Goal: Subscribe to service/newsletter

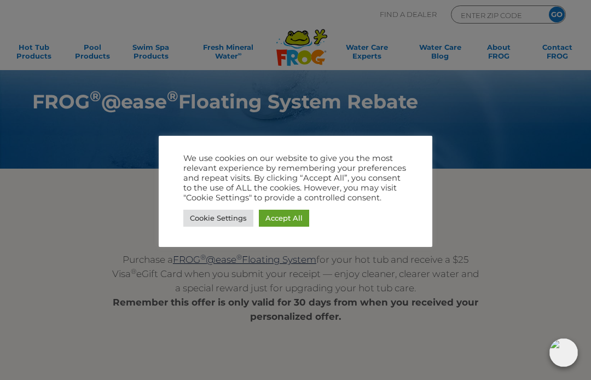
click at [295, 219] on link "Accept All" at bounding box center [284, 218] width 50 height 17
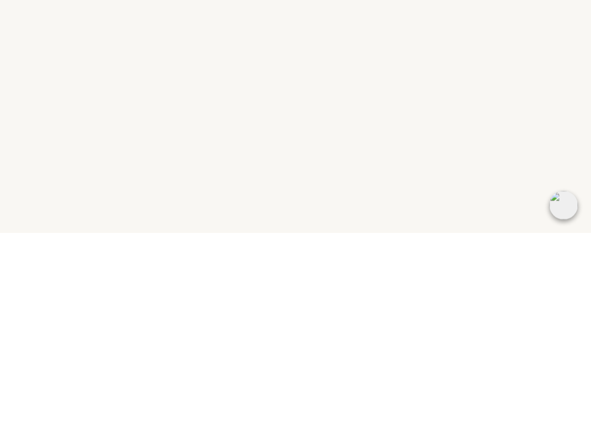
scroll to position [495, 0]
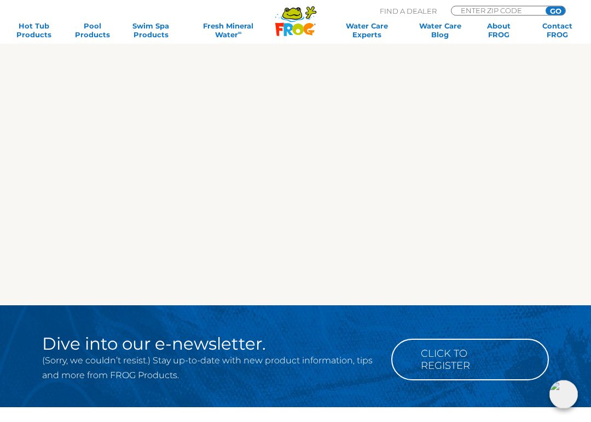
scroll to position [980, 0]
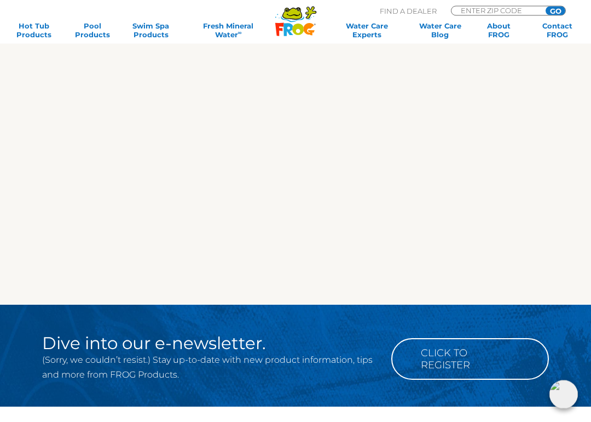
click at [480, 352] on link "Click to Register" at bounding box center [471, 359] width 158 height 42
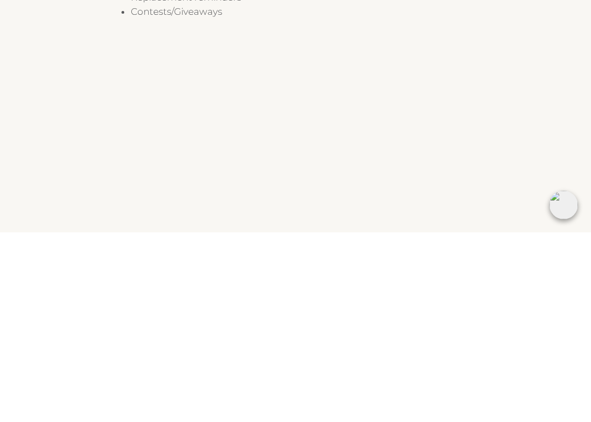
scroll to position [347, 0]
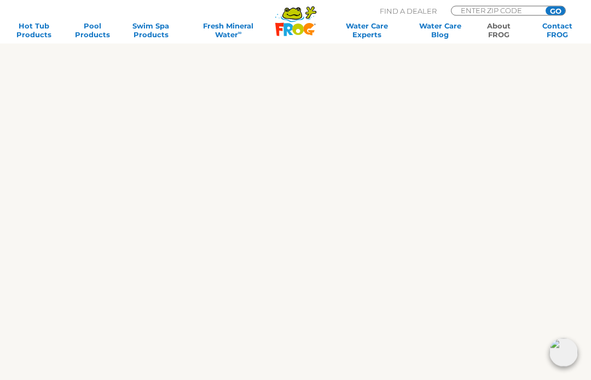
scroll to position [828, 0]
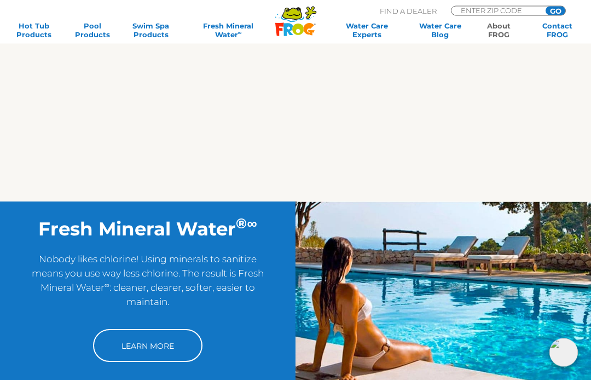
scroll to position [1232, 0]
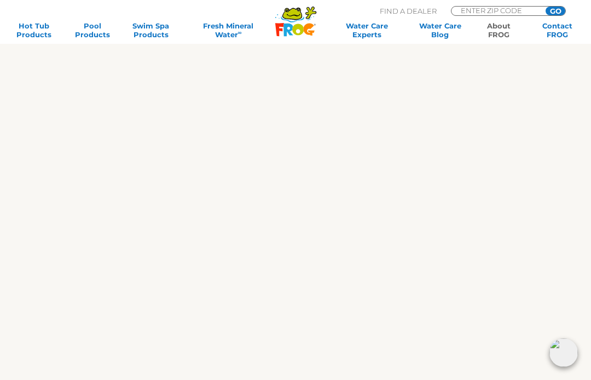
scroll to position [1038, 0]
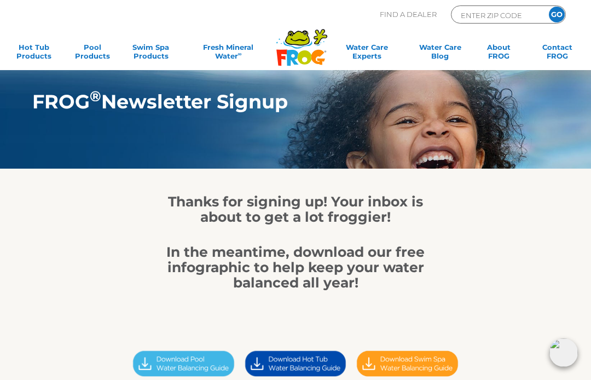
click at [320, 356] on img at bounding box center [296, 364] width 112 height 32
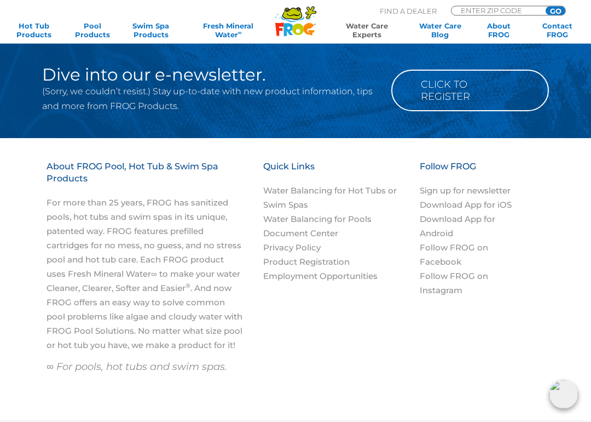
scroll to position [1316, 0]
click at [374, 186] on link "Water Balancing for Hot Tubs or Swim Spas" at bounding box center [330, 197] width 134 height 25
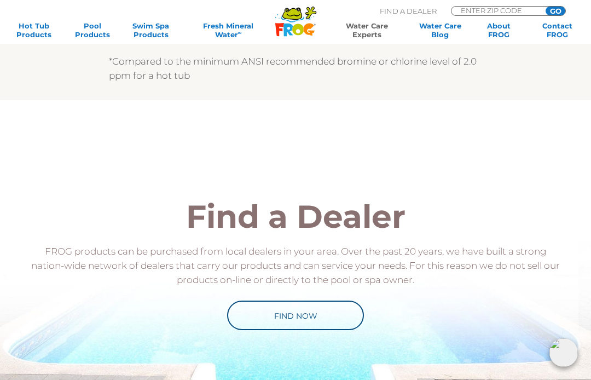
scroll to position [927, 0]
